Goal: Information Seeking & Learning: Learn about a topic

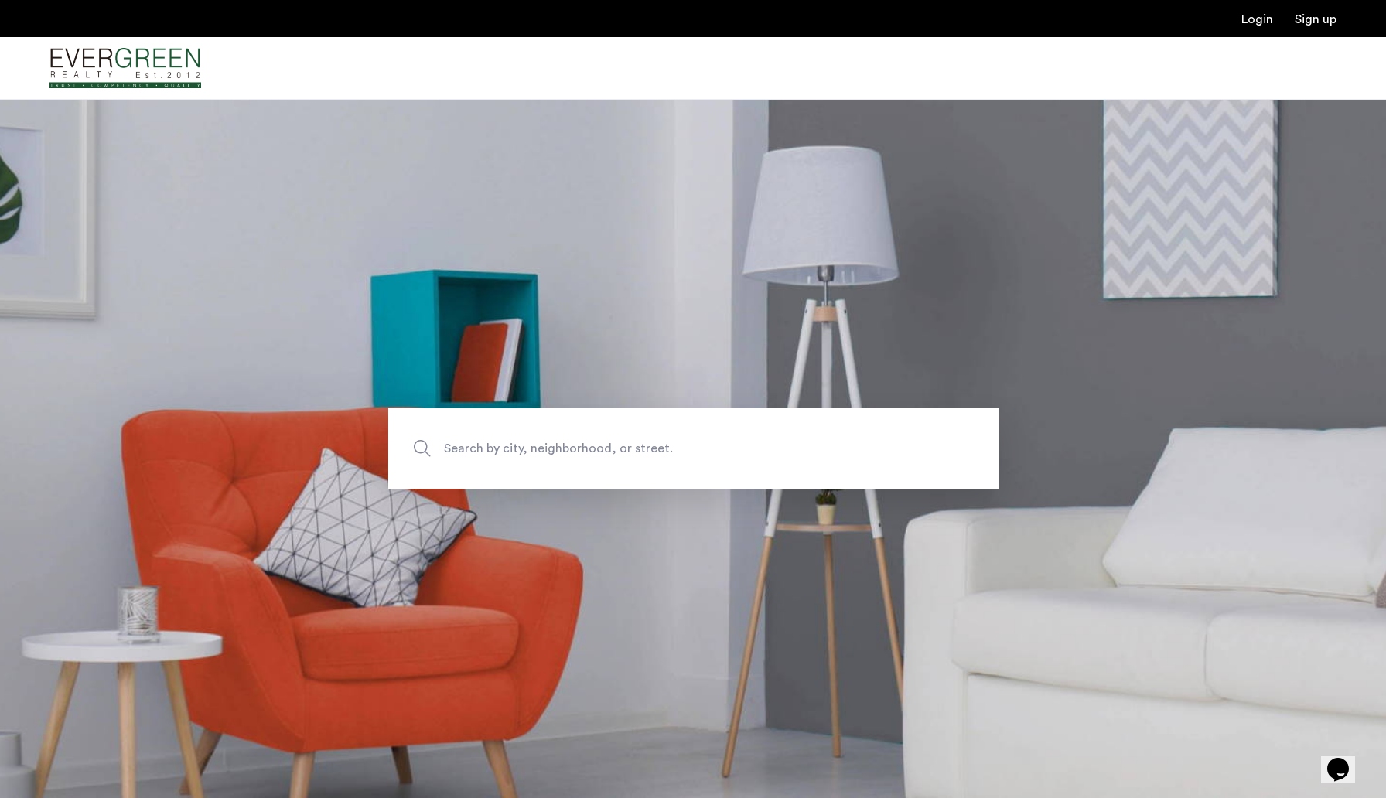
scroll to position [225, 0]
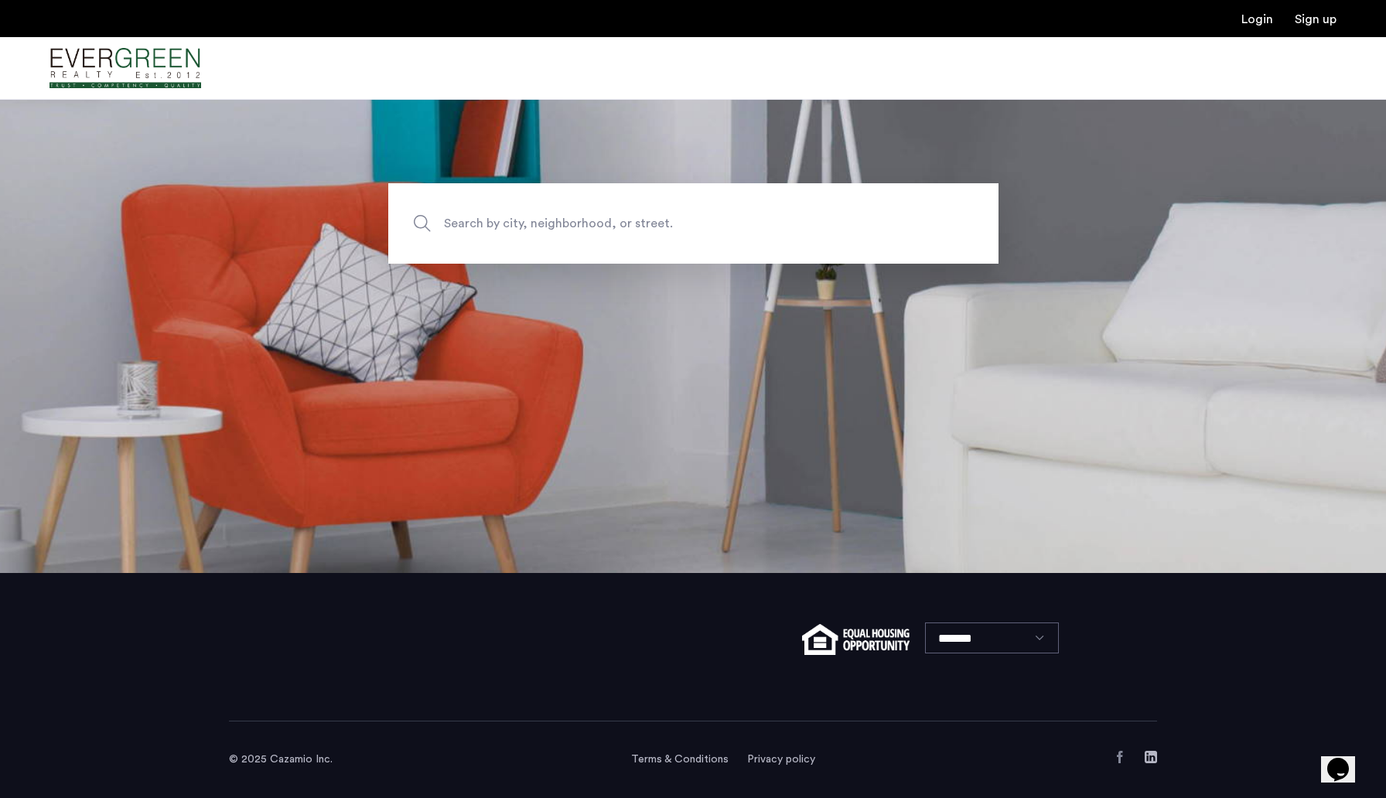
click at [959, 644] on select "*******" at bounding box center [992, 638] width 134 height 31
click at [685, 759] on link "Terms & Conditions" at bounding box center [679, 759] width 97 height 15
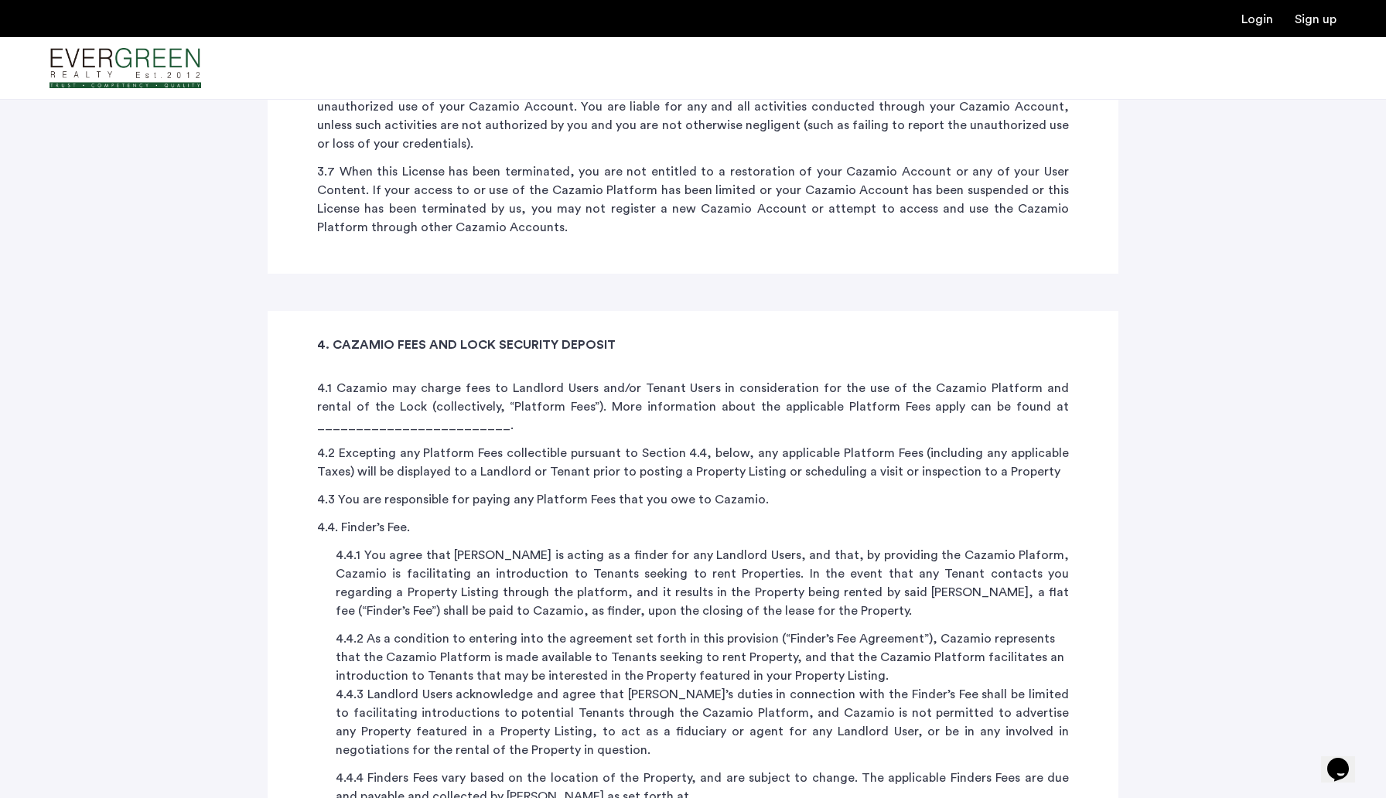
scroll to position [4260, 0]
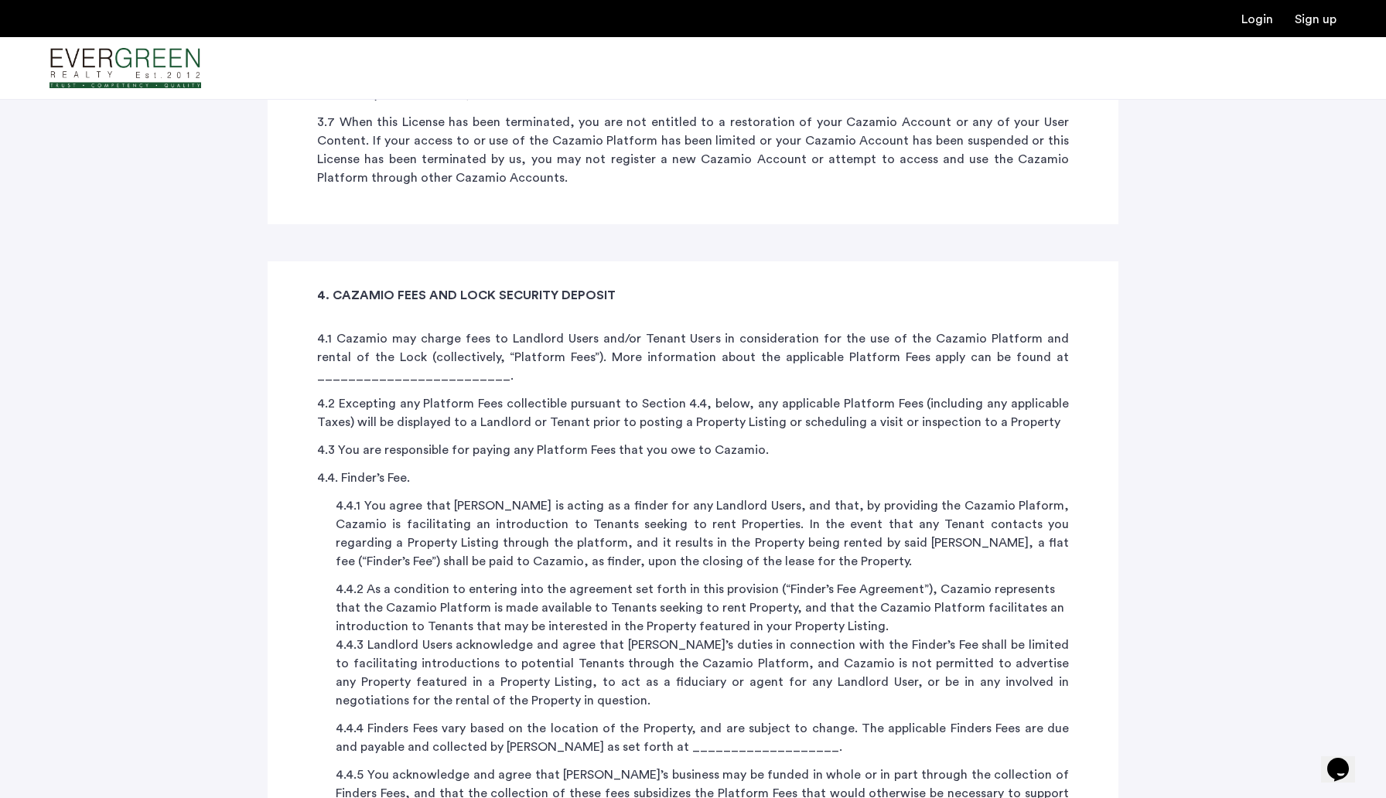
click at [759, 636] on p "4.4.3 Landlord Users acknowledge and agree that Cazamio’s duties in connection …" at bounding box center [702, 673] width 733 height 74
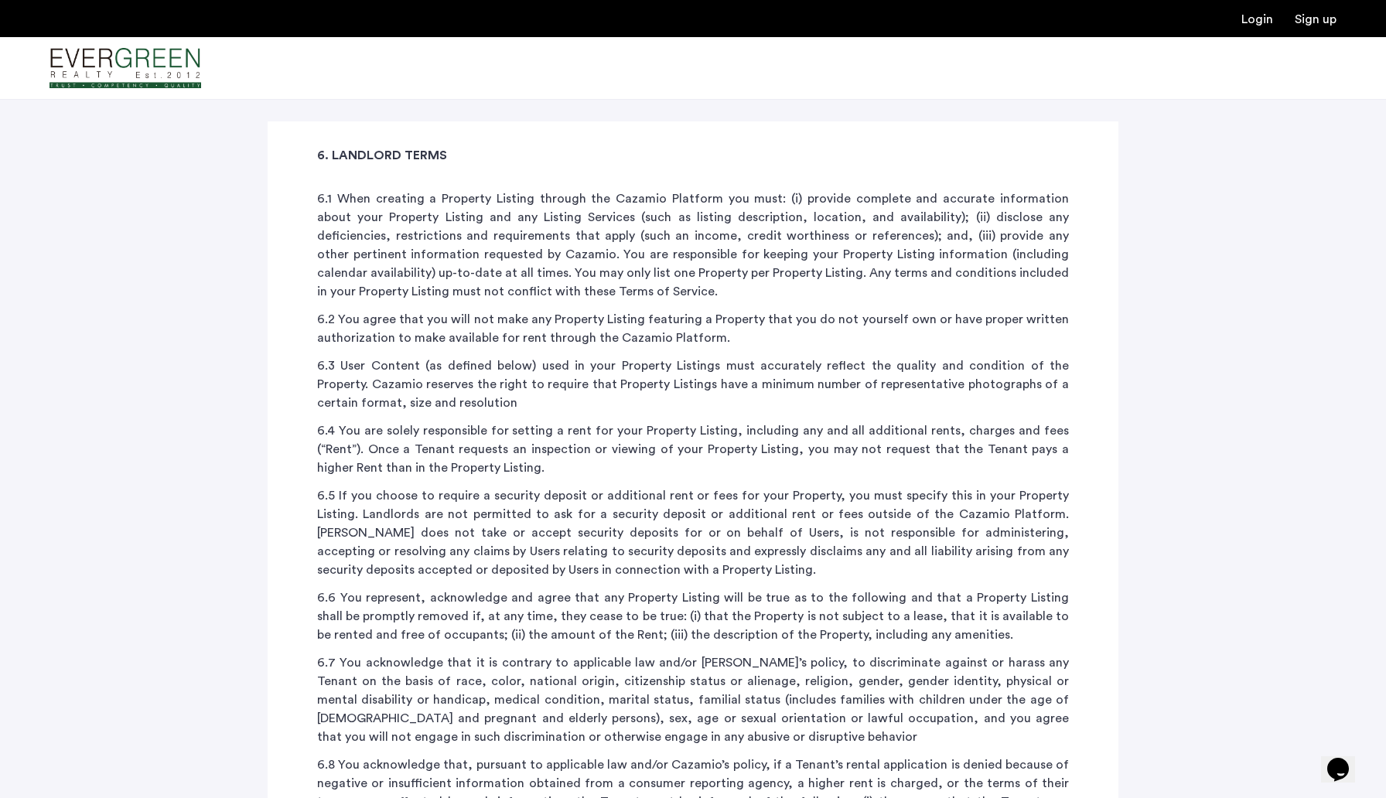
scroll to position [5715, 0]
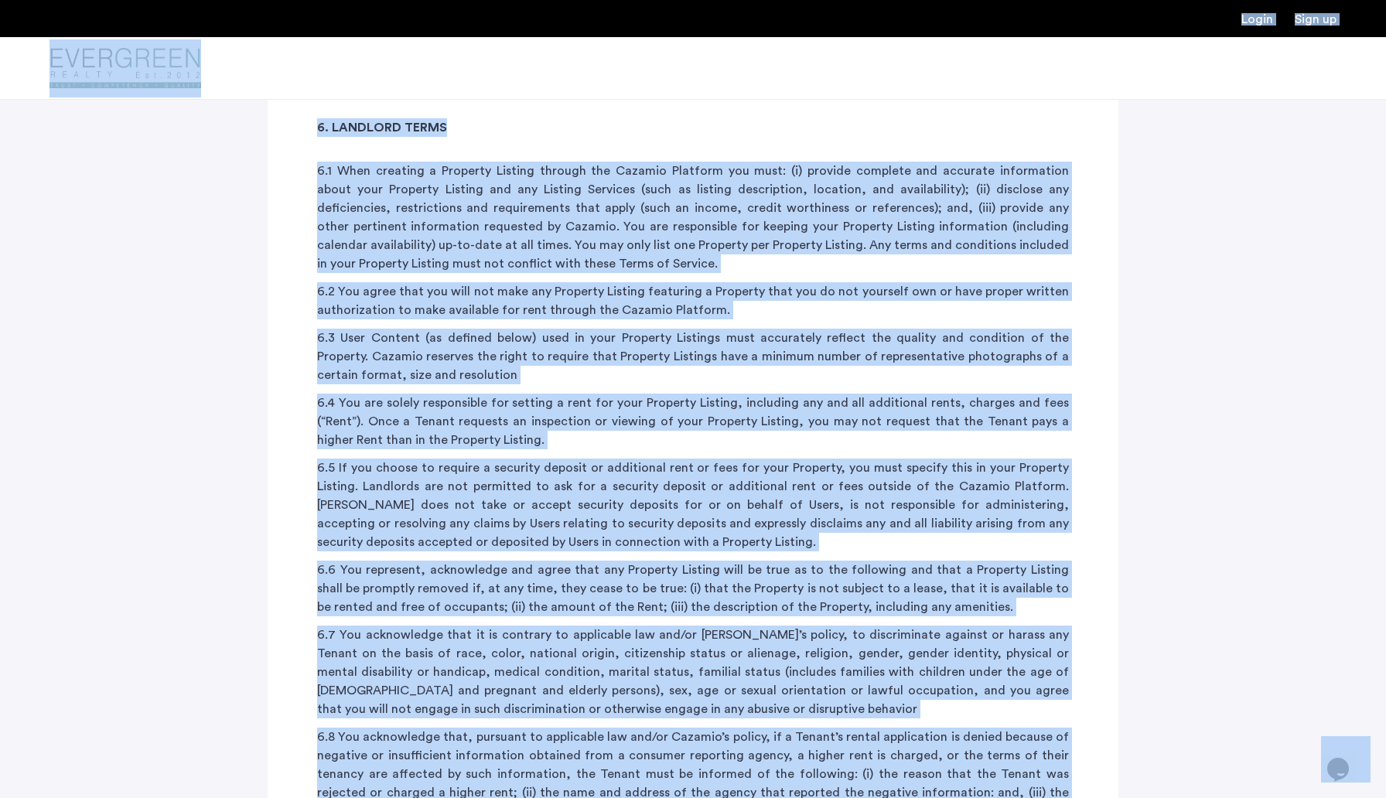
copy body "Login Sign up Price Fee Availability Beds Baths Subway Neighborhoods Building a…"
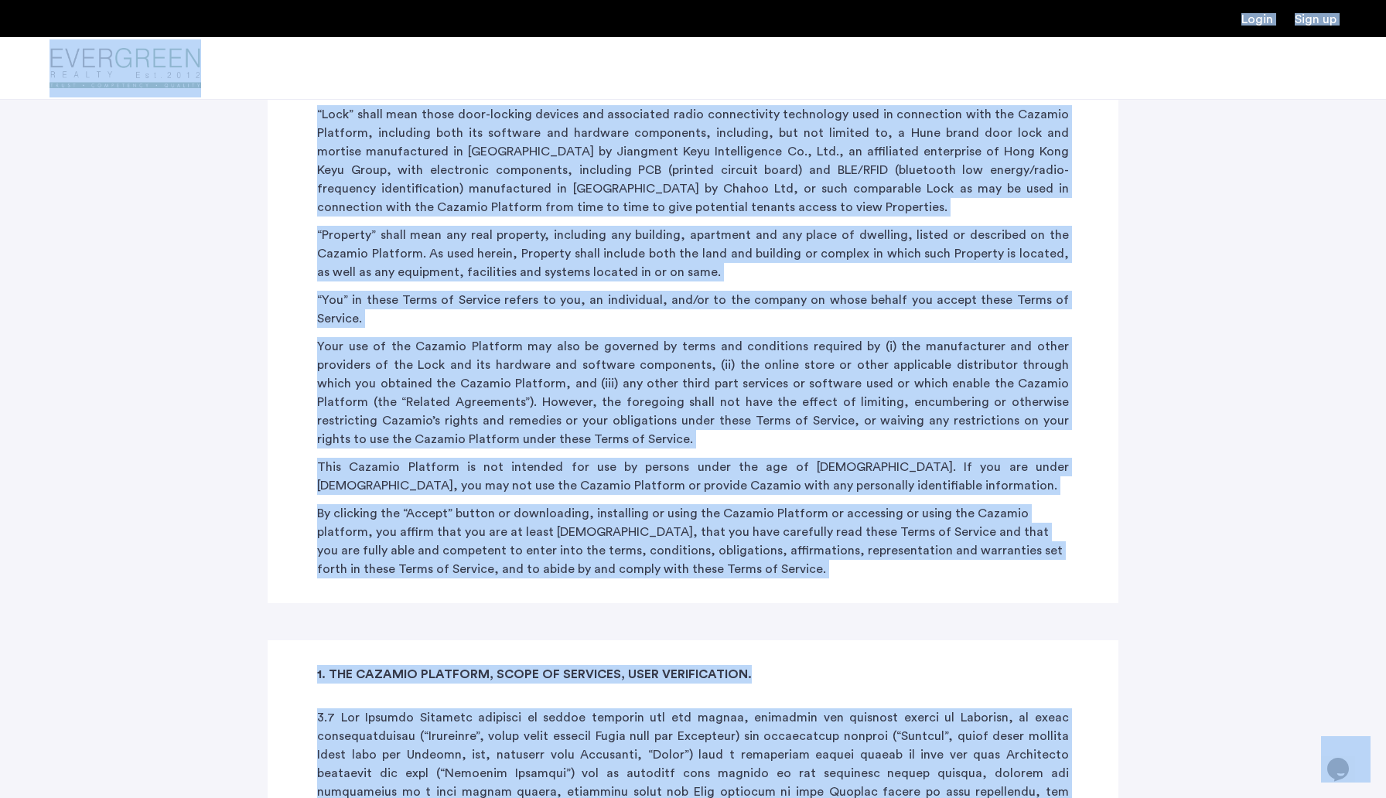
scroll to position [961, 0]
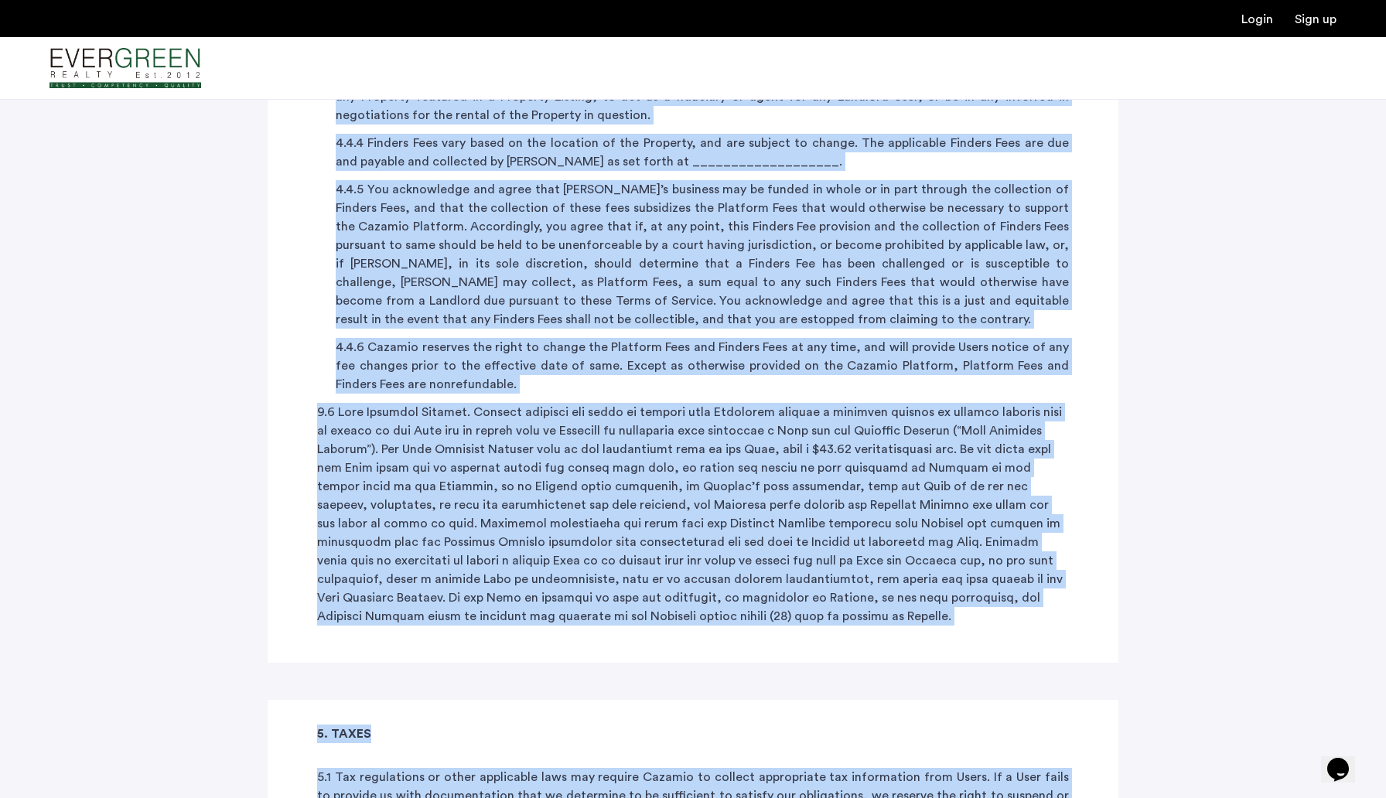
scroll to position [4865, 0]
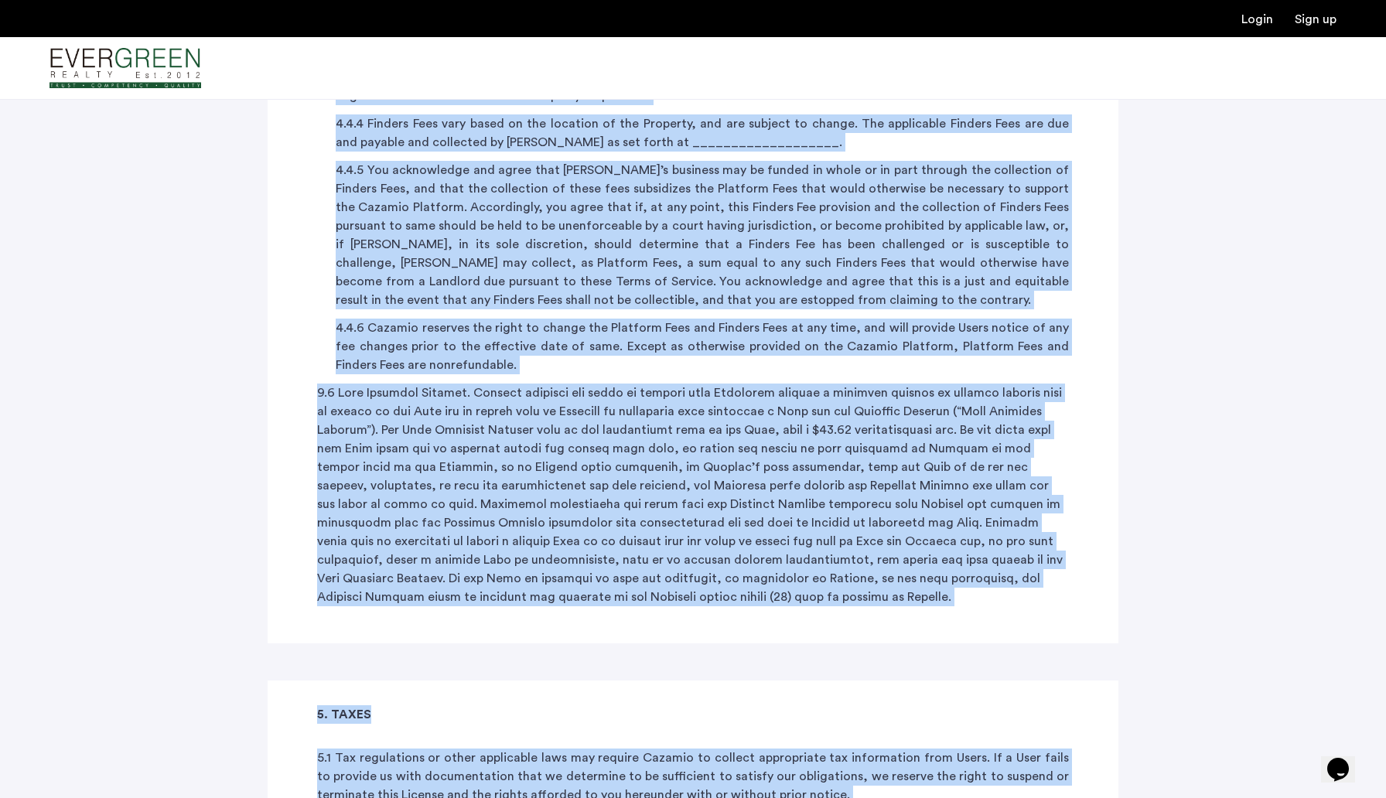
drag, startPoint x: 305, startPoint y: 132, endPoint x: 617, endPoint y: 472, distance: 461.6
click at [617, 472] on div "4. CAZAMIO FEES AND LOCK SECURITY DEPOSIT 4.1 Cazamio may charge fees to Landlo…" at bounding box center [693, 149] width 851 height 987
copy div "4. CAZAMIO FEES AND LOCK SECURITY DEPOSIT 4.1 Cazamio may charge fees to Landlo…"
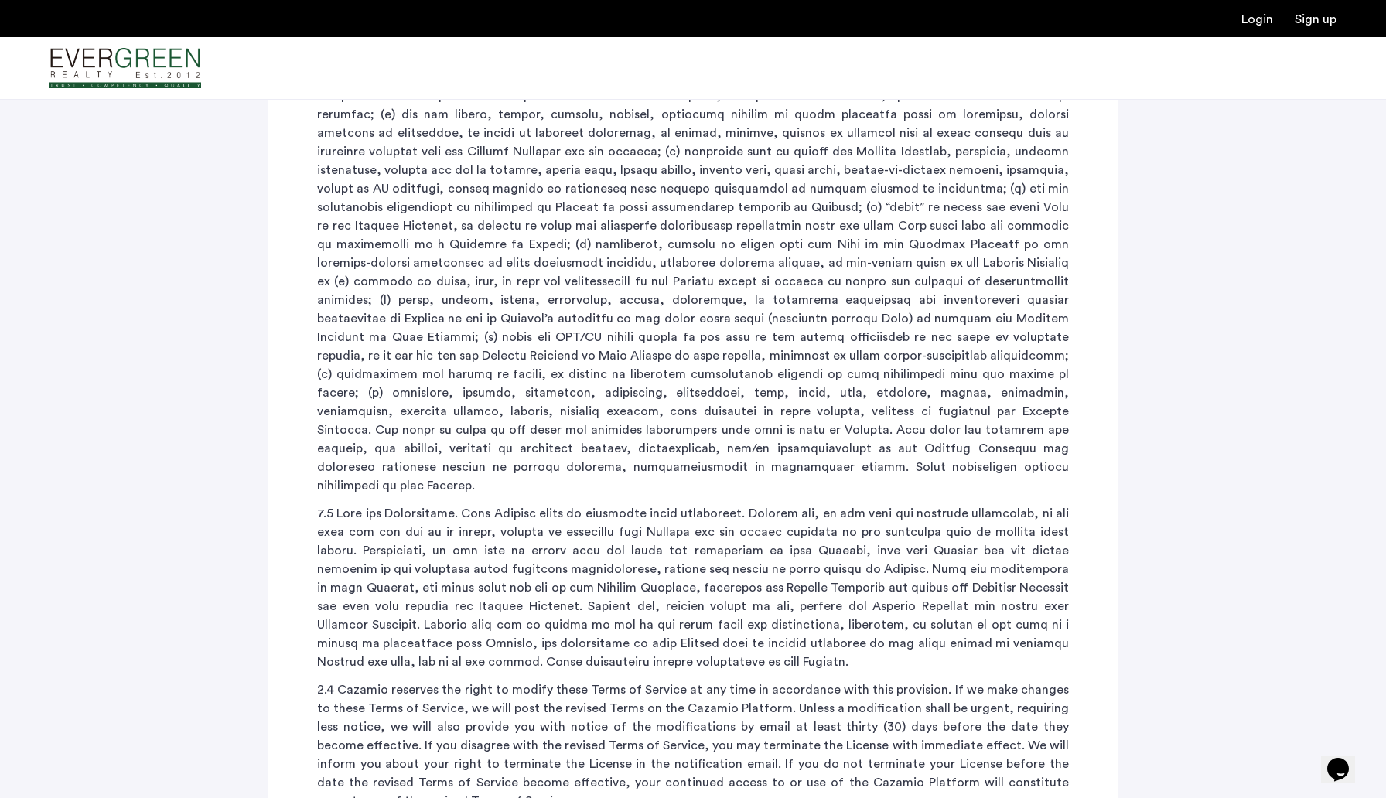
scroll to position [3087, 0]
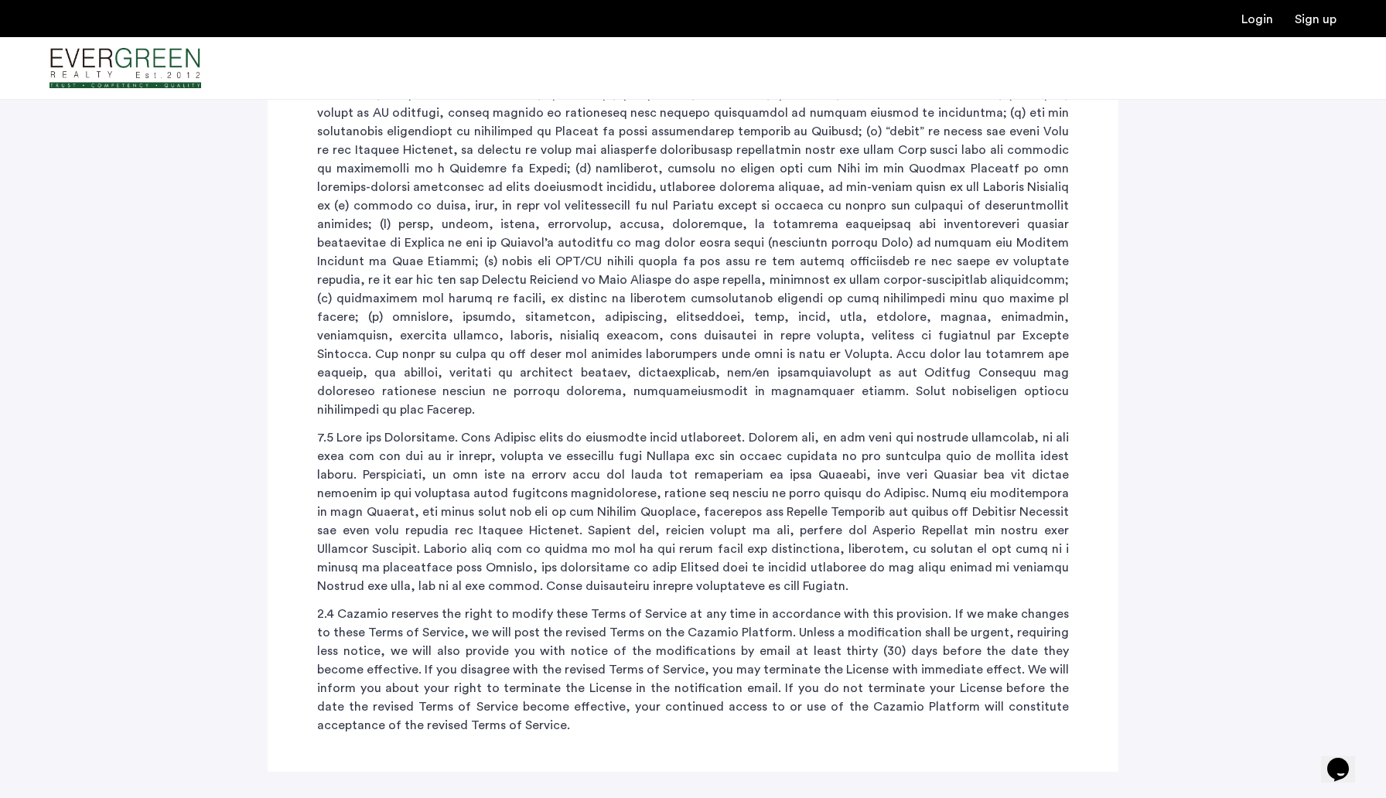
drag, startPoint x: 434, startPoint y: 136, endPoint x: 526, endPoint y: 619, distance: 491.5
copy div "Evergreen Realty TERMS OF SERVICE Please read the following terms of service (“…"
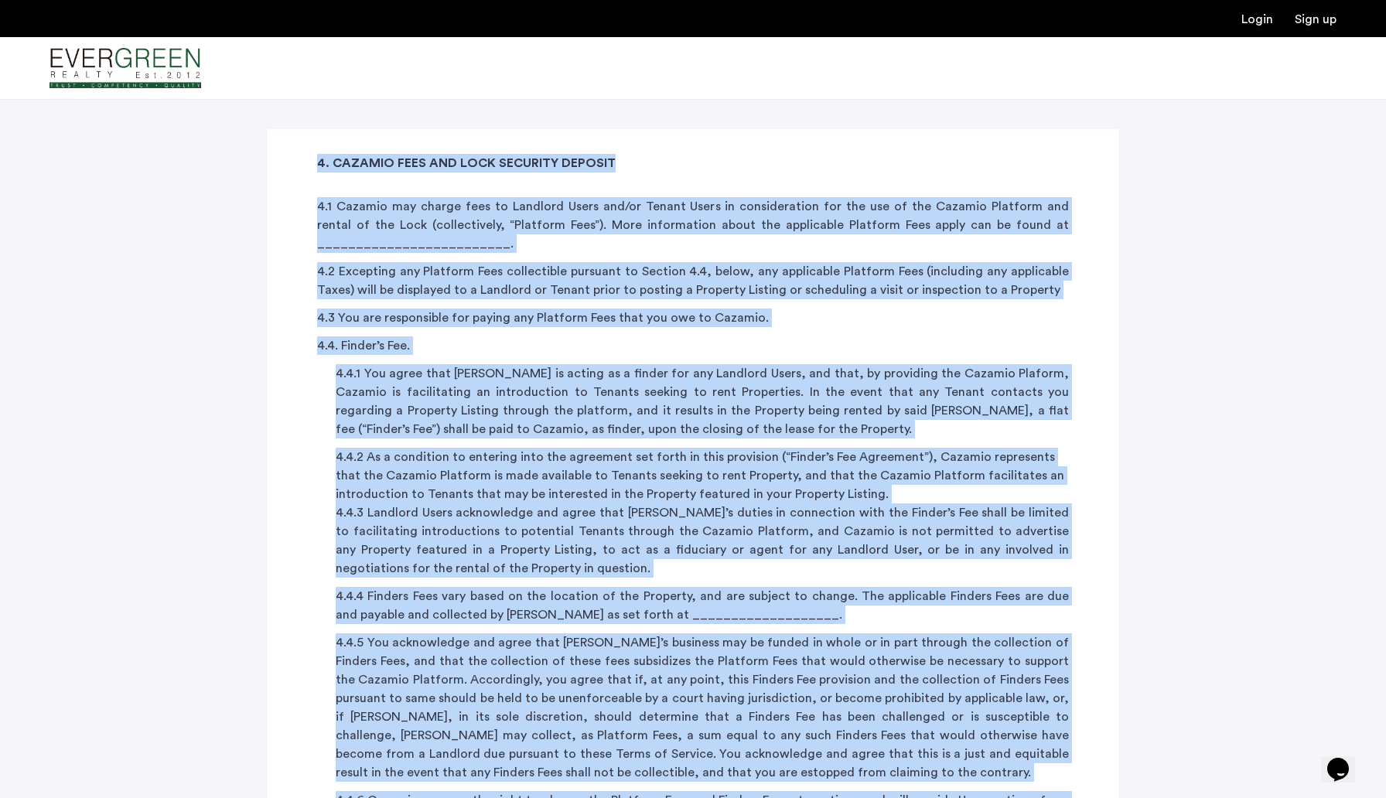
scroll to position [4427, 0]
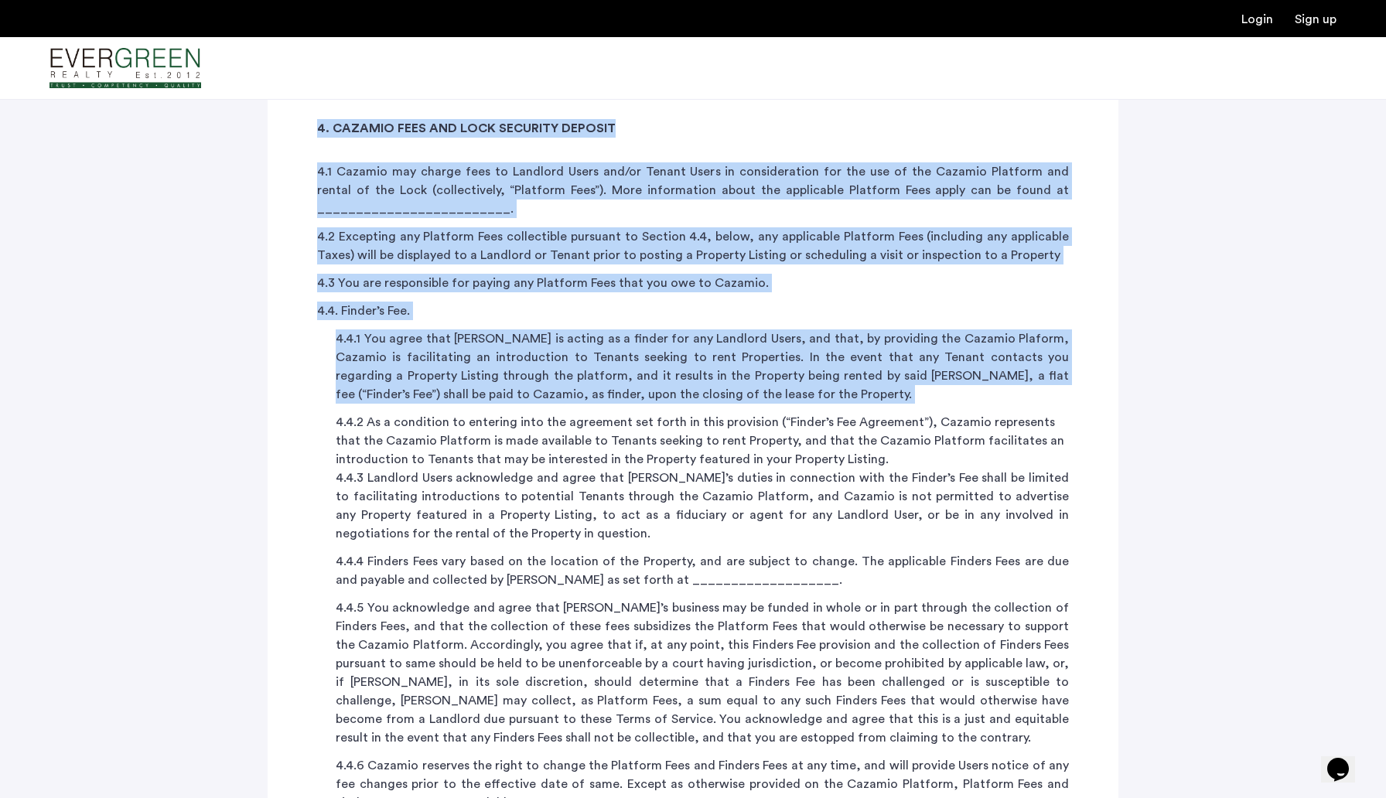
drag, startPoint x: 315, startPoint y: 156, endPoint x: 504, endPoint y: 256, distance: 214.2
click at [504, 330] on ol "4.4.1 You agree that Cazamio is acting as a finder for any Landlord Users, and …" at bounding box center [693, 571] width 752 height 483
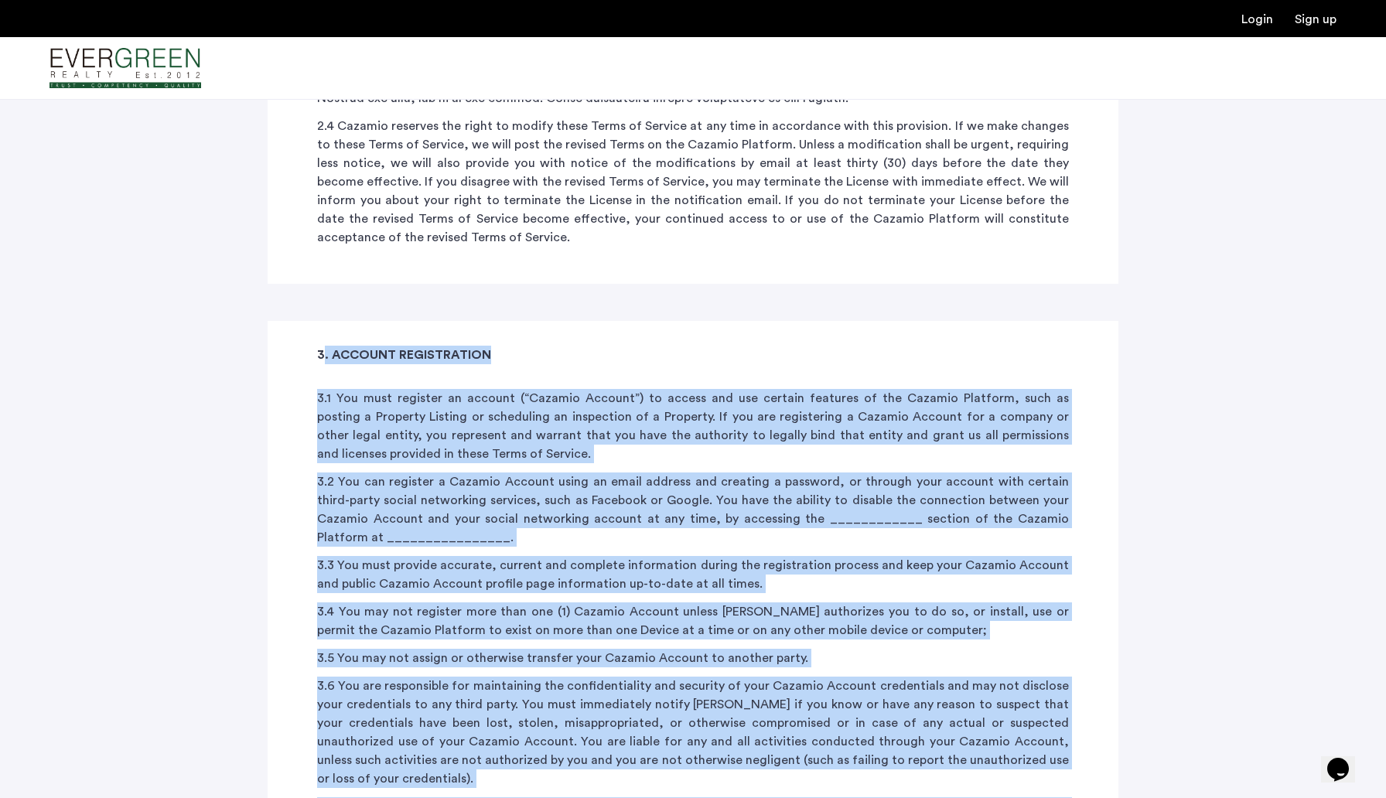
scroll to position [3582, 0]
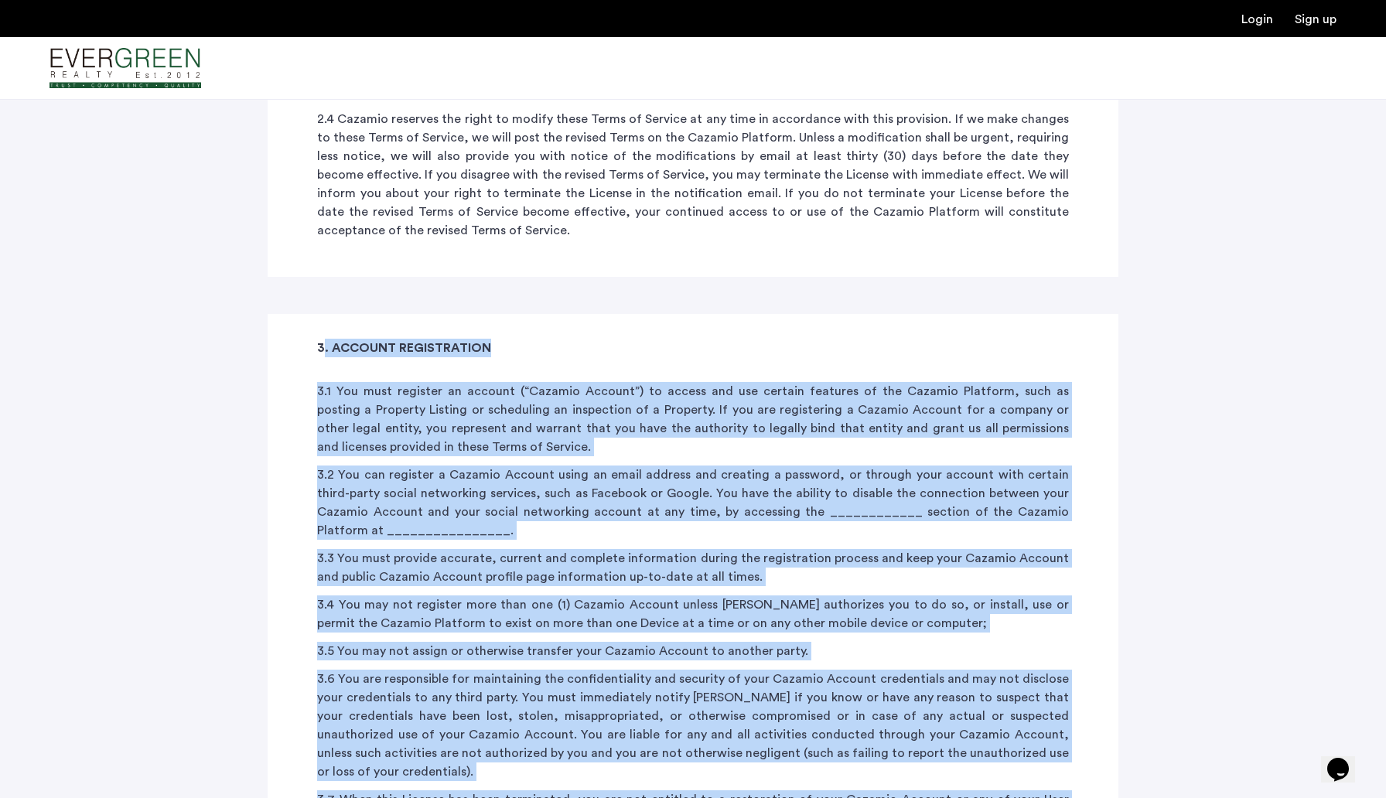
drag, startPoint x: 311, startPoint y: 296, endPoint x: 495, endPoint y: 719, distance: 460.8
click at [495, 719] on div "3. ACCOUNT REGISTRATION 3.1 You must register an account (“Cazamio Account”) to…" at bounding box center [693, 608] width 851 height 588
copy div "3. ACCOUNT REGISTRATION 3.1 You must register an account (“Cazamio Account”) to…"
click at [634, 670] on p "3.6 You are responsible for maintaining the confidentiality and security of you…" at bounding box center [693, 725] width 752 height 111
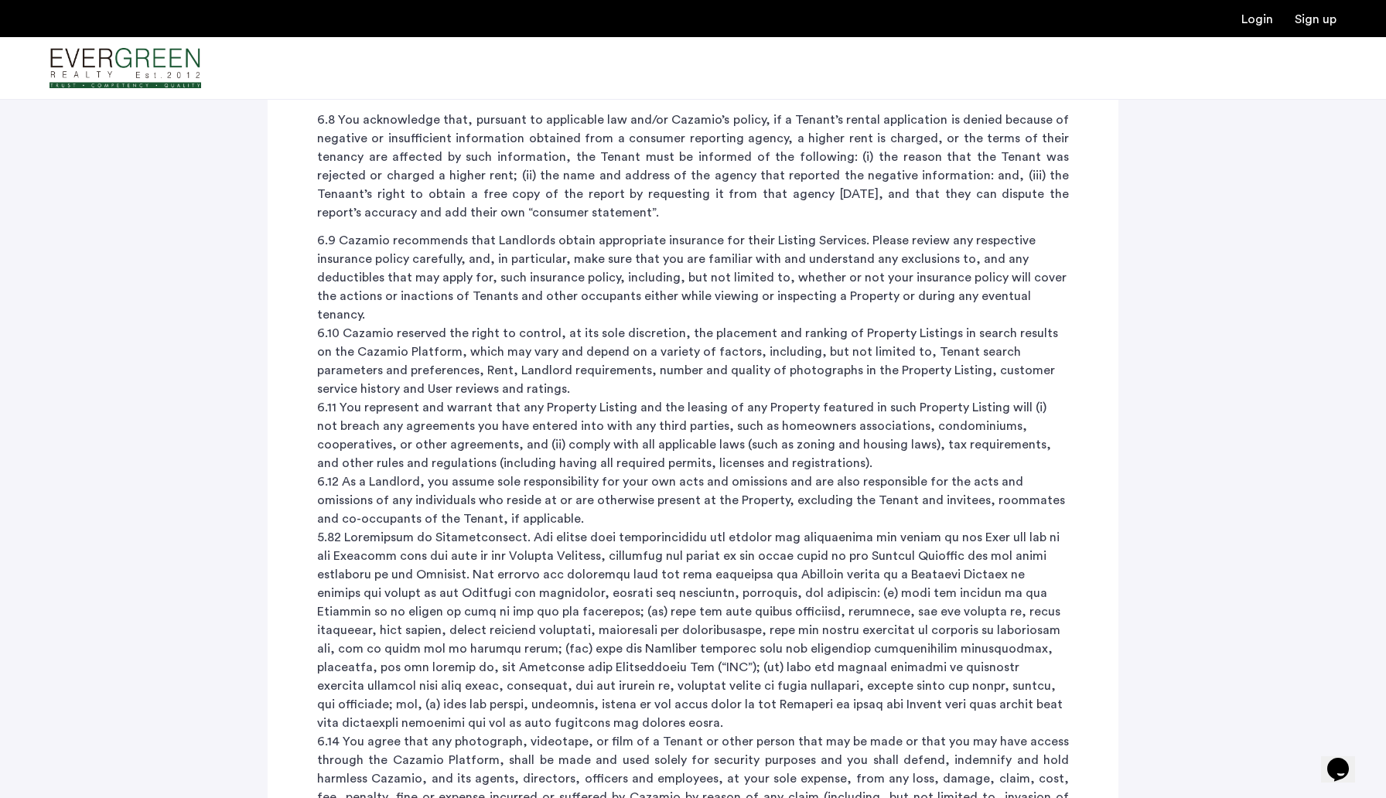
scroll to position [6381, 0]
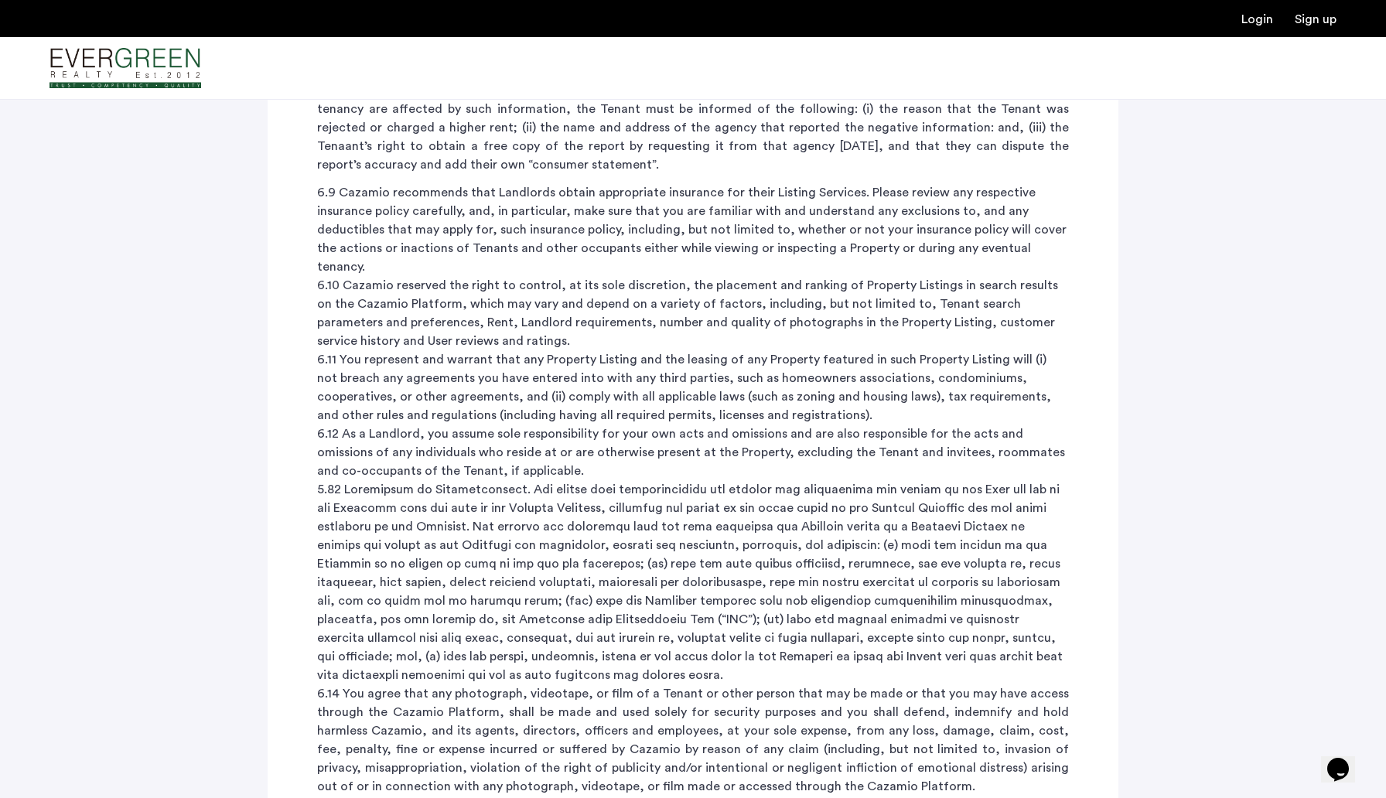
drag, startPoint x: 316, startPoint y: 226, endPoint x: 714, endPoint y: 659, distance: 588.6
click at [714, 659] on div "6. LANDLORD TERMS 6.1 When creating a Property Listing through the Cazamio Plat…" at bounding box center [693, 153] width 851 height 1451
copy div "6. LANDLORD TERMS 6.1 When creating a Property Listing through the Cazamio Plat…"
click at [632, 685] on p "6.14 You agree that any photograph, videotape, or film of a Tenant or other per…" at bounding box center [693, 740] width 752 height 111
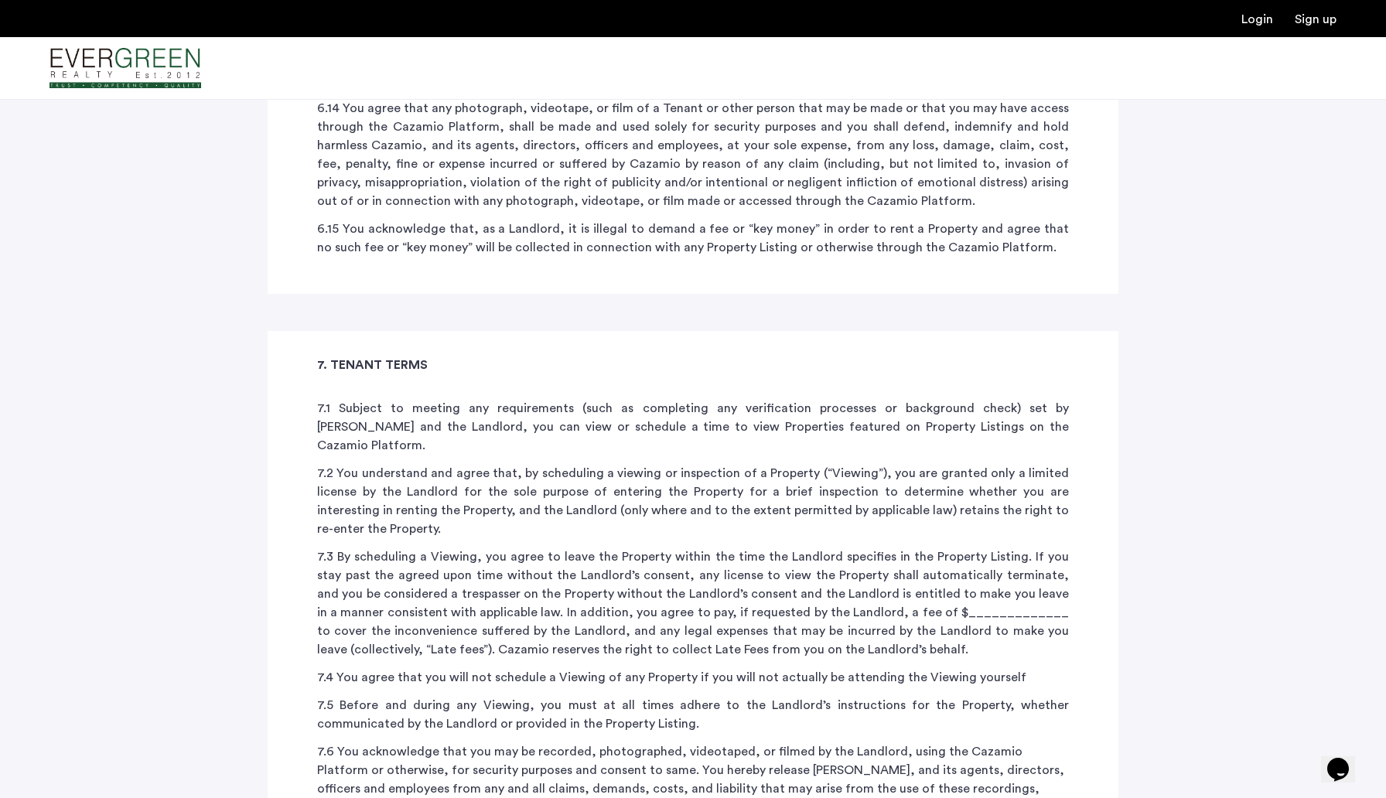
scroll to position [6999, 0]
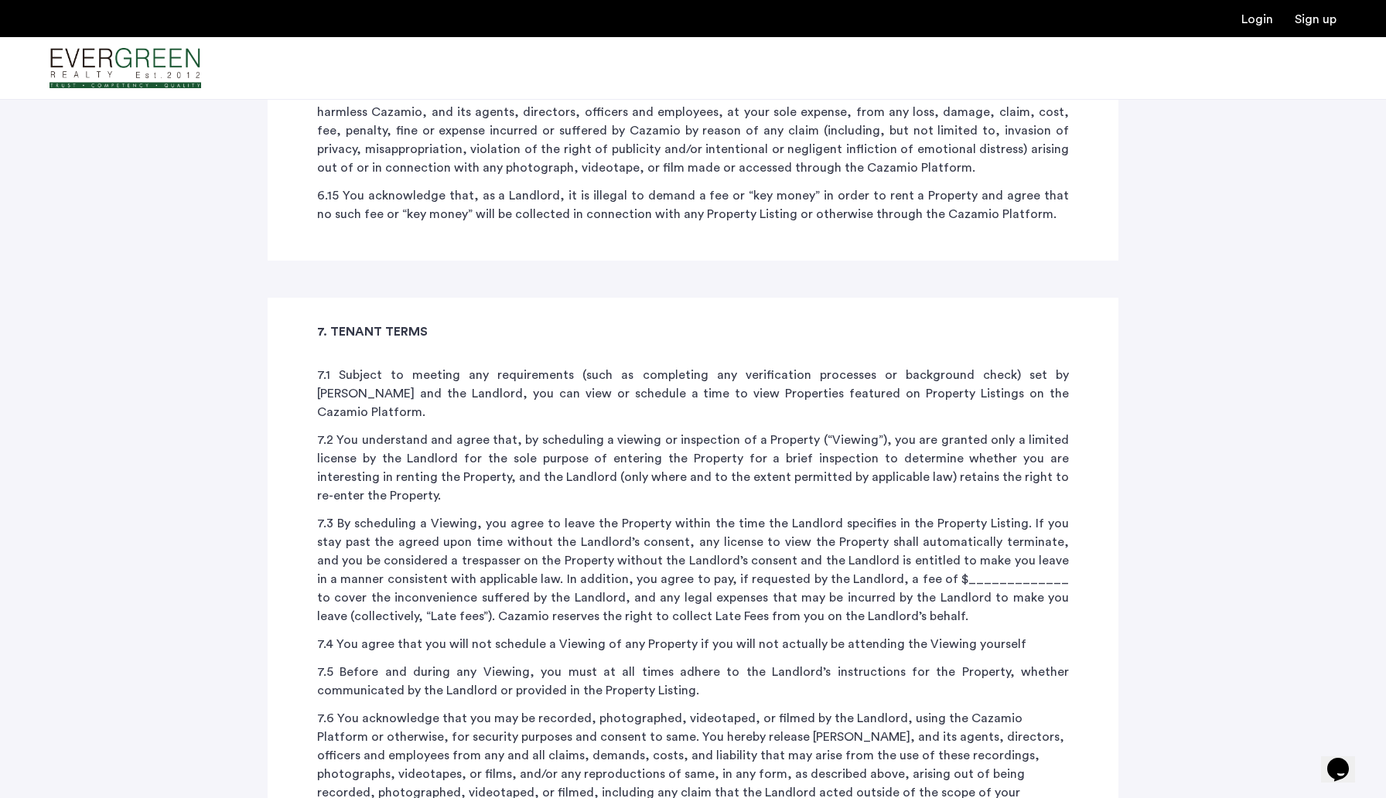
drag, startPoint x: 309, startPoint y: 134, endPoint x: 1040, endPoint y: 680, distance: 912.0
click at [1040, 680] on div "7. TENANT TERMS 7.1 Subject to meeting any requirements (such as completing any…" at bounding box center [693, 615] width 851 height 634
copy div "7. TENANT TERMS 7.1 Subject to meeting any requirements (such as completing any…"
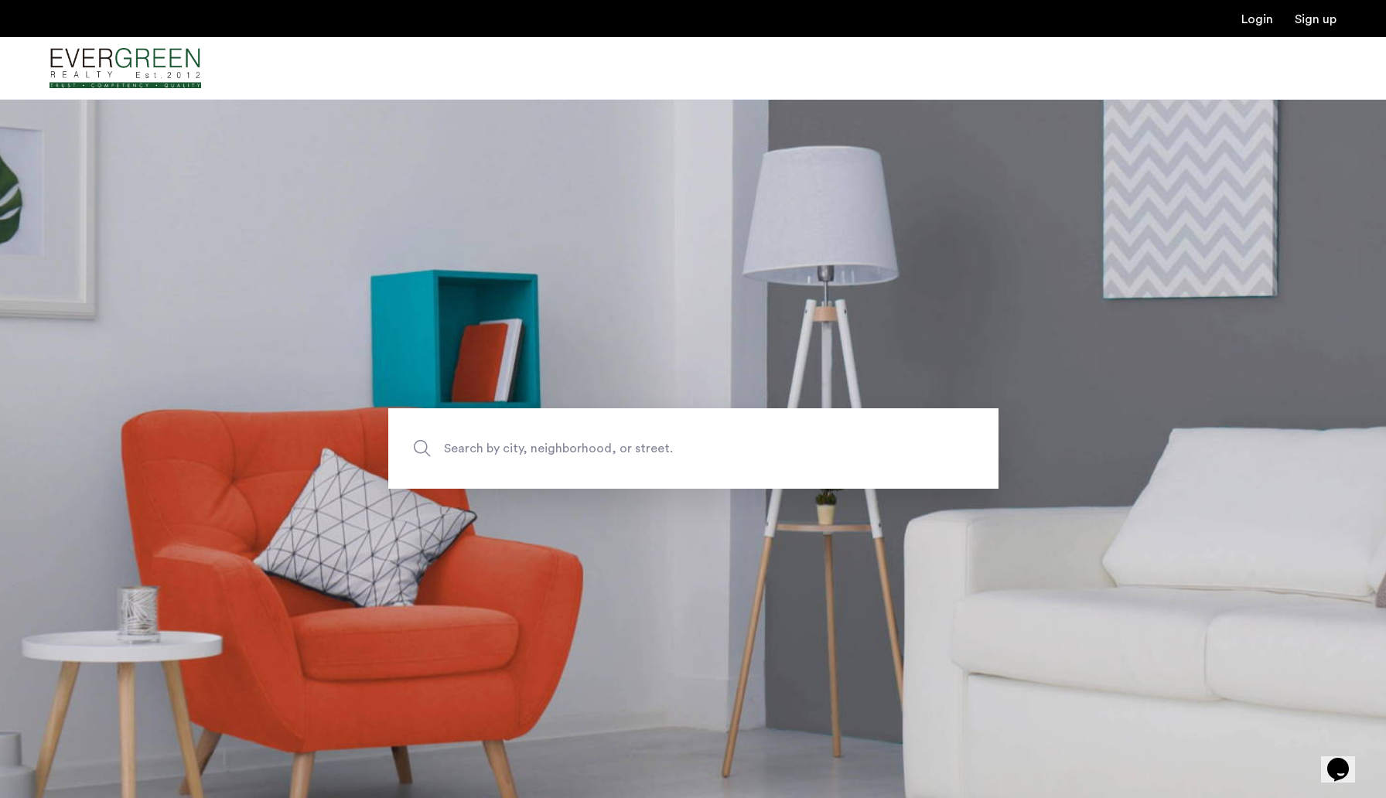
click at [604, 457] on span "Search by city, neighborhood, or street." at bounding box center [657, 449] width 427 height 21
click at [604, 457] on input "Search by city, neighborhood, or street." at bounding box center [693, 449] width 610 height 80
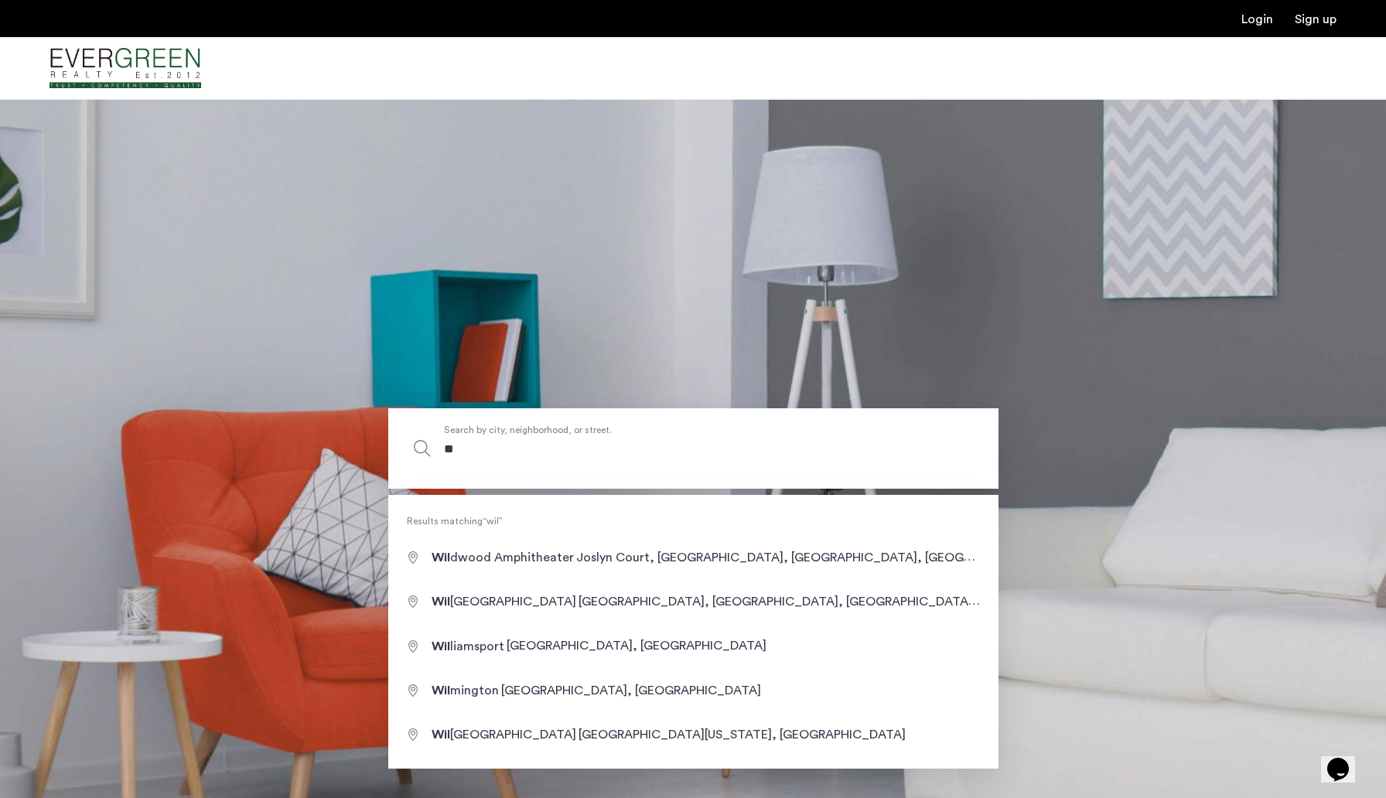
type input "*"
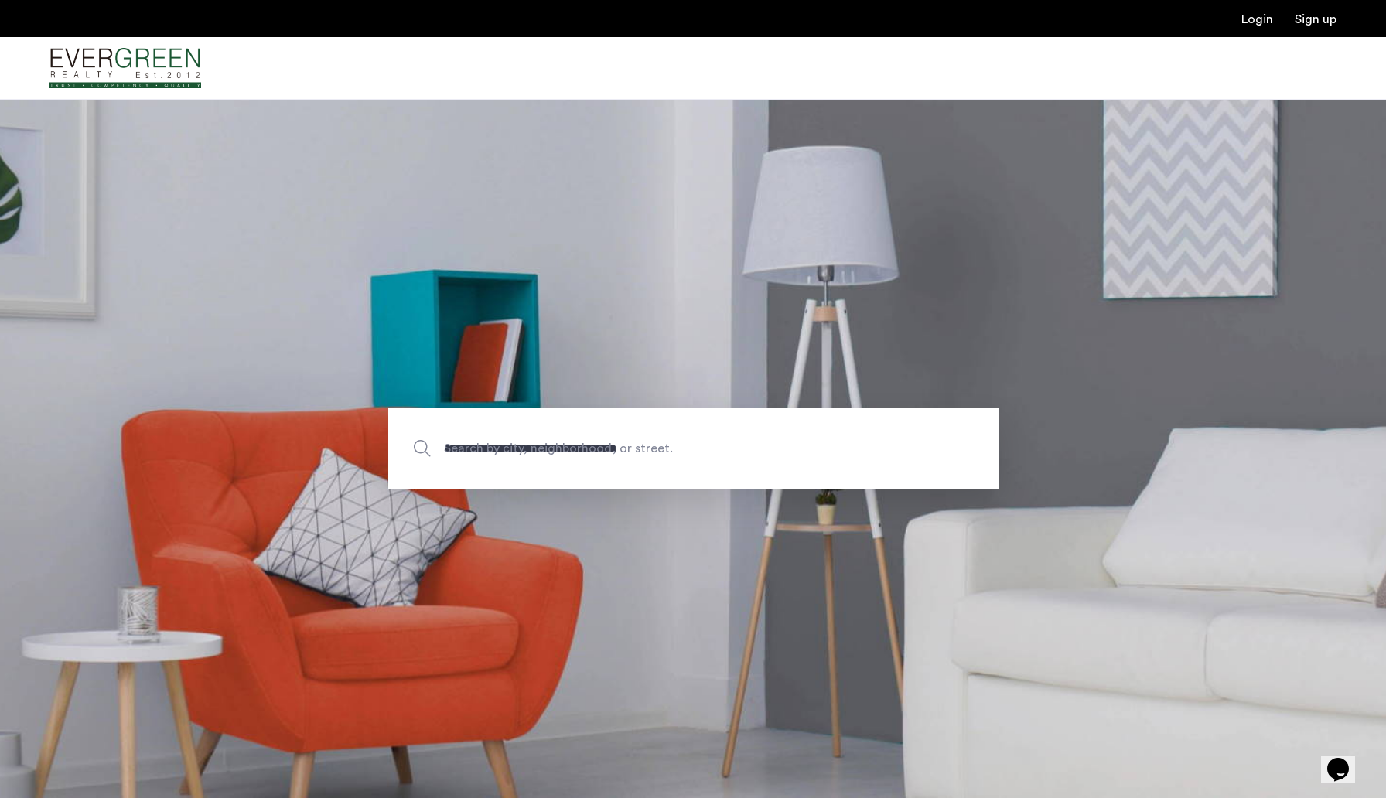
type input "**********"
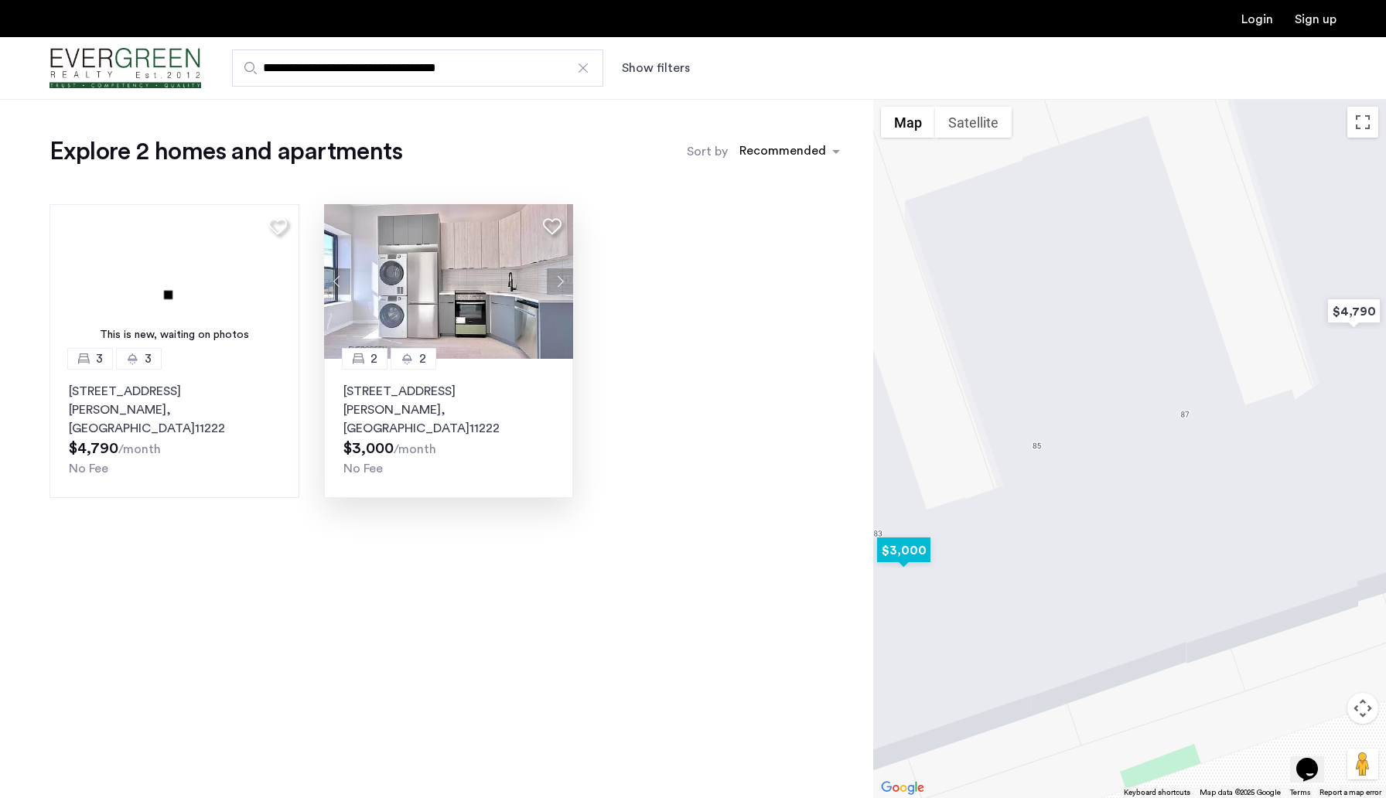
click at [430, 412] on p "83 Beadel Street, Unit 2F, Brooklyn , NY 11222" at bounding box center [449, 410] width 211 height 56
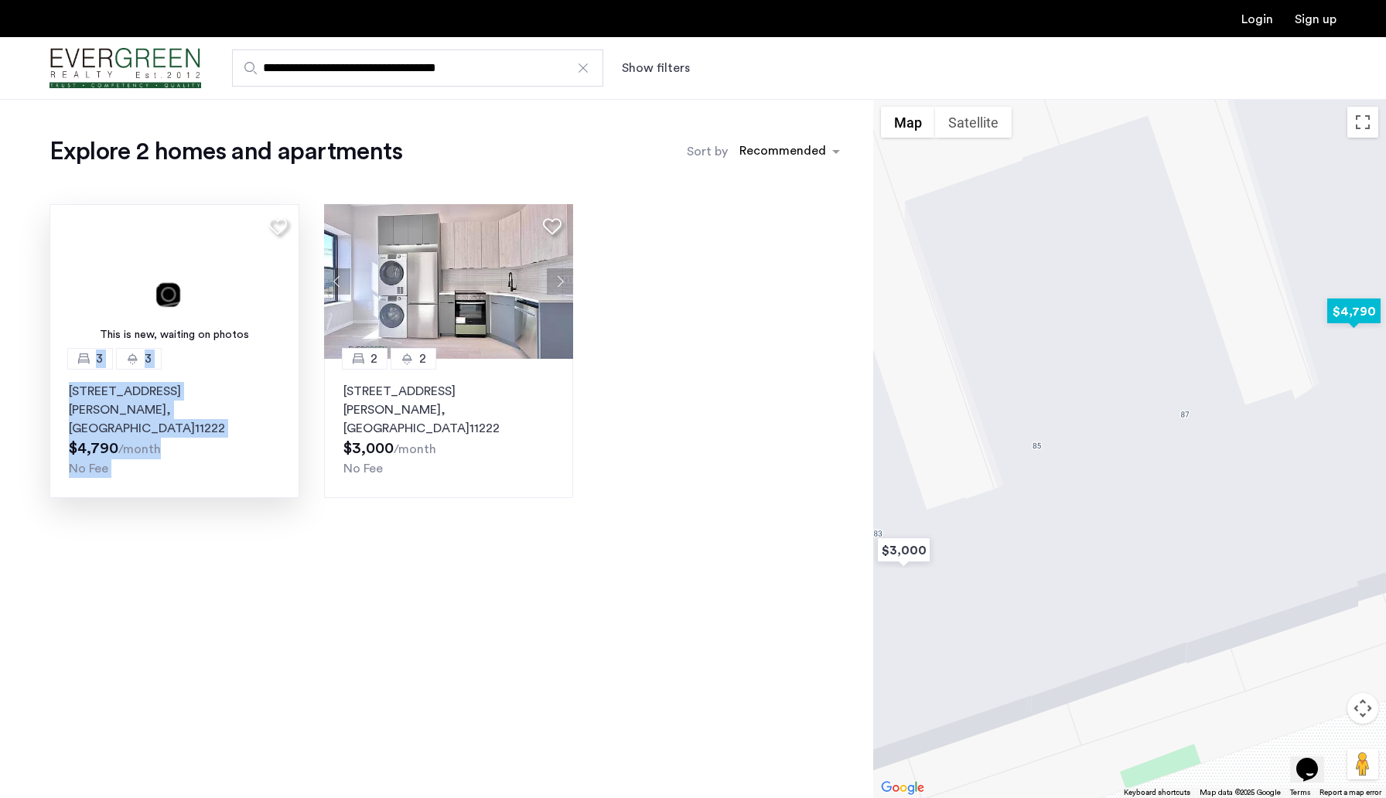
drag, startPoint x: 306, startPoint y: 331, endPoint x: 292, endPoint y: 331, distance: 13.9
click at [292, 331] on div "This is new, waiting on photos 3 3 89 Beadel Street, Unit 3, Brooklyn , NY 1122…" at bounding box center [448, 351] width 823 height 319
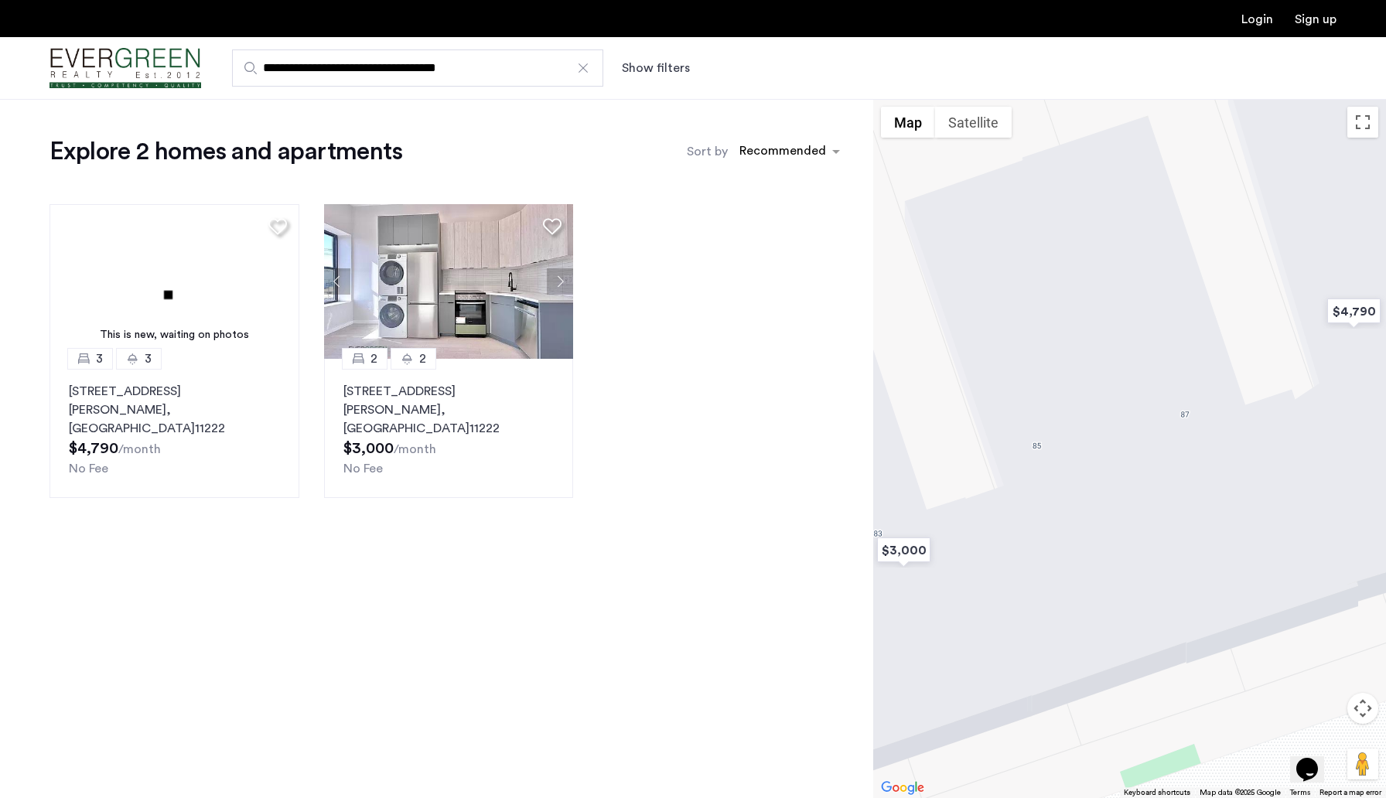
click at [323, 544] on div "Explore 2 homes and apartments Sort by Recommended This is new, waiting on phot…" at bounding box center [436, 448] width 873 height 699
